Goal: Information Seeking & Learning: Learn about a topic

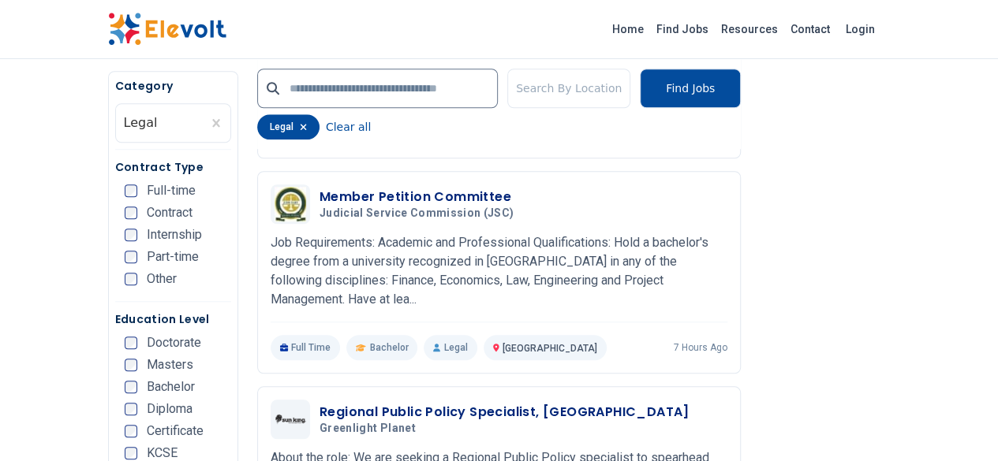
scroll to position [583, 0]
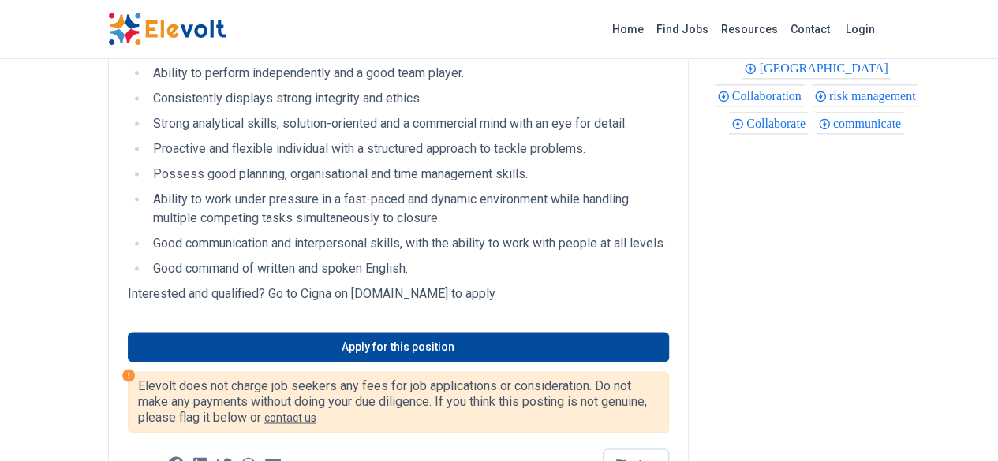
scroll to position [962, 0]
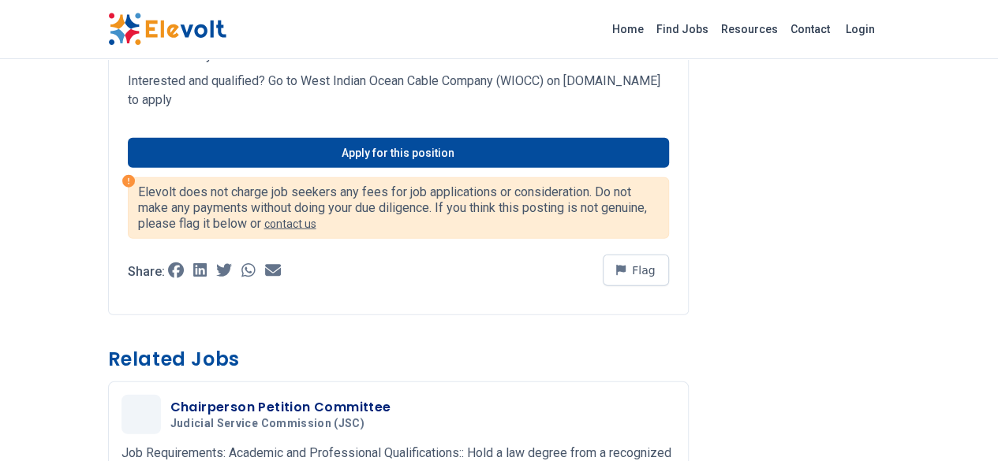
scroll to position [1786, 0]
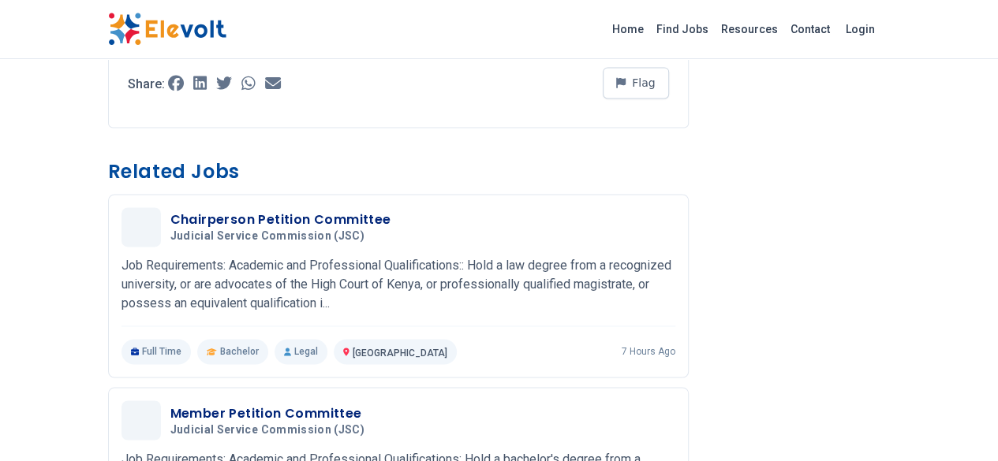
scroll to position [1137, 0]
